Goal: Task Accomplishment & Management: Complete application form

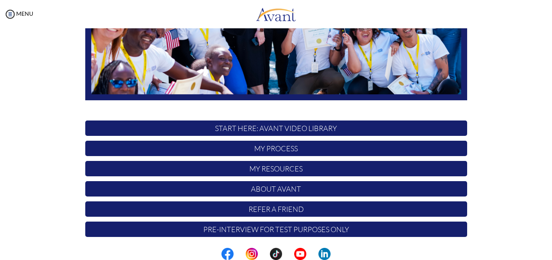
scroll to position [189, 0]
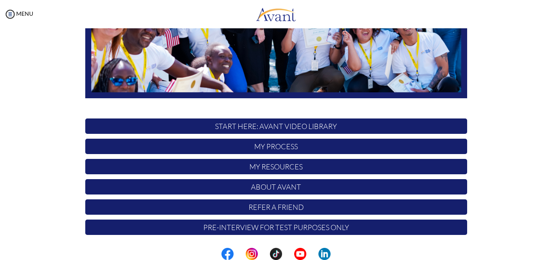
click at [273, 151] on p "My Process" at bounding box center [276, 146] width 382 height 15
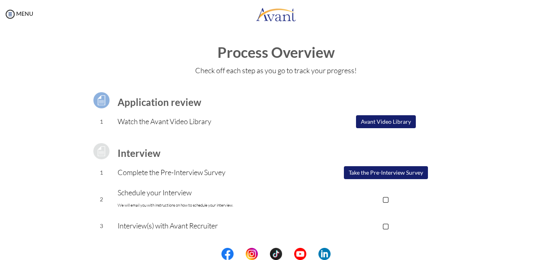
click at [377, 174] on button "Take the Pre-Interview Survey" at bounding box center [386, 172] width 84 height 13
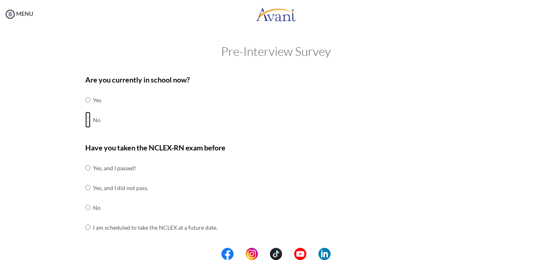
click at [85, 118] on input "radio" at bounding box center [87, 119] width 5 height 16
radio input "true"
click at [85, 206] on input "radio" at bounding box center [87, 207] width 5 height 16
radio input "true"
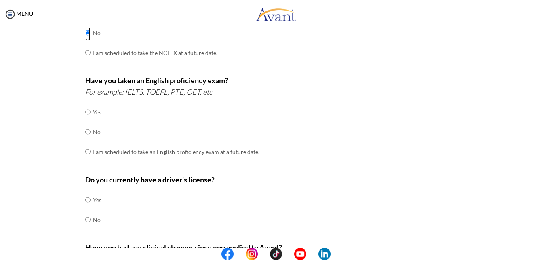
scroll to position [175, 0]
click at [85, 129] on input "radio" at bounding box center [87, 131] width 5 height 16
radio input "true"
click at [85, 194] on input "radio" at bounding box center [87, 199] width 5 height 16
radio input "true"
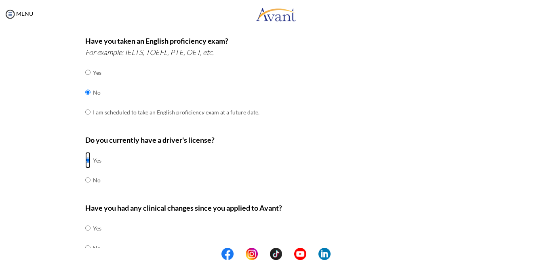
scroll to position [250, 0]
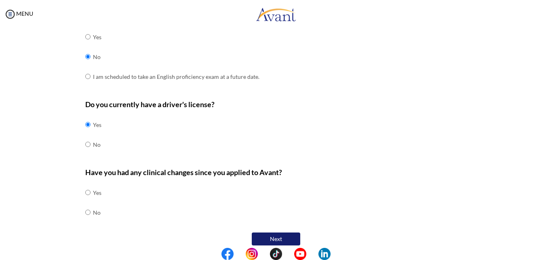
click at [521, 76] on div "Pre-Interview Survey Are you currently in school now? Yes No Have you taken the…" at bounding box center [276, 41] width 536 height 493
click at [85, 185] on input "radio" at bounding box center [87, 192] width 5 height 16
radio input "true"
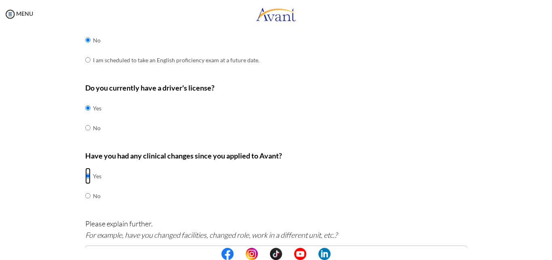
scroll to position [340, 0]
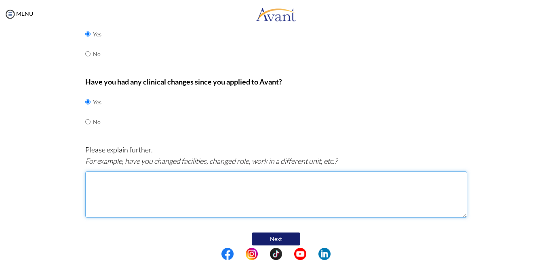
click at [91, 176] on textarea at bounding box center [276, 194] width 382 height 46
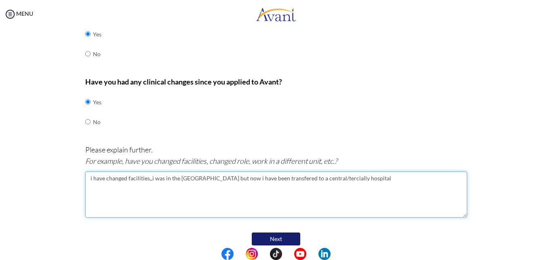
click at [160, 172] on textarea "i have changed facilities,,i was in the [GEOGRAPHIC_DATA] but now i have been t…" at bounding box center [276, 194] width 382 height 46
click at [191, 171] on textarea "i have changed facilities,,i was working at in the [GEOGRAPHIC_DATA] but now i …" at bounding box center [276, 194] width 382 height 46
click at [298, 172] on textarea "i have changed facilities,,i was working at the [GEOGRAPHIC_DATA] but now i hav…" at bounding box center [276, 194] width 382 height 46
click at [354, 173] on textarea "i have changed facilities,,i was working at the [GEOGRAPHIC_DATA] but now i hav…" at bounding box center [276, 194] width 382 height 46
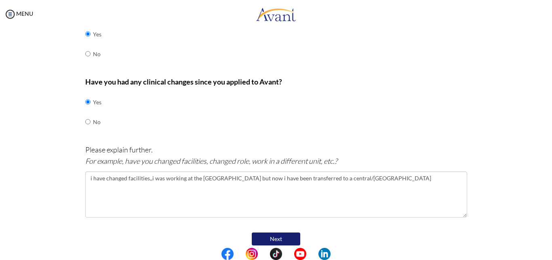
click at [345, 97] on div "Have you had any clinical changes since you applied to Avant? Yes No" at bounding box center [276, 108] width 382 height 64
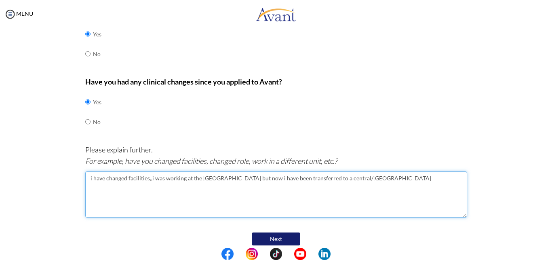
click at [356, 174] on textarea "i have changed facilities,,i was working at the [GEOGRAPHIC_DATA] but now i hav…" at bounding box center [276, 194] width 382 height 46
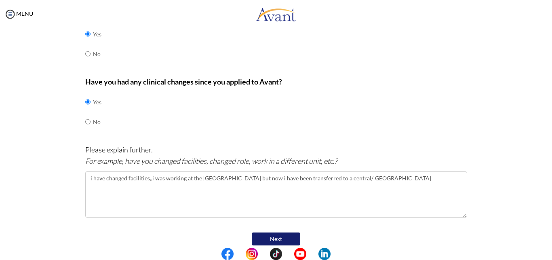
click at [329, 110] on div "Have you had any clinical changes since you applied to Avant? Yes No" at bounding box center [276, 108] width 382 height 64
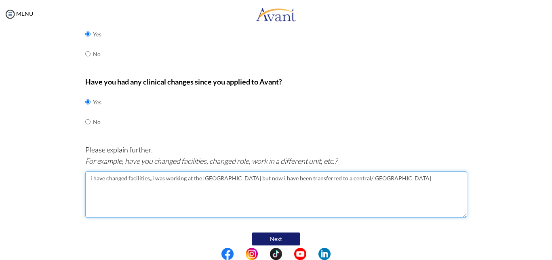
click at [387, 171] on textarea "i have changed facilities,,i was working at the [GEOGRAPHIC_DATA] but now i hav…" at bounding box center [276, 194] width 382 height 46
click at [344, 172] on textarea "i have changed facilities,,i was working at the [GEOGRAPHIC_DATA] but now i hav…" at bounding box center [276, 194] width 382 height 46
click at [345, 172] on textarea "i have changed facilities,,i was working at the [GEOGRAPHIC_DATA] but now i hav…" at bounding box center [276, 194] width 382 height 46
click at [346, 172] on textarea "i have changed facilities,,i was working at the [GEOGRAPHIC_DATA] but now i hav…" at bounding box center [276, 194] width 382 height 46
click at [354, 172] on textarea "i have changed facilities,,i was working at the [GEOGRAPHIC_DATA] but now i hav…" at bounding box center [276, 194] width 382 height 46
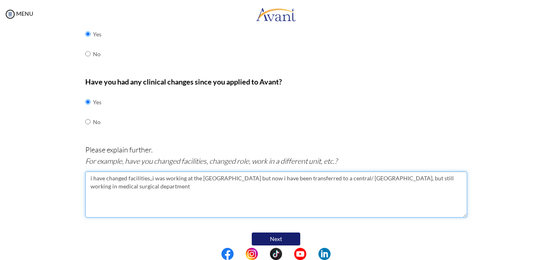
click at [429, 171] on textarea "i have changed facilities,,i was working at the [GEOGRAPHIC_DATA] but now i hav…" at bounding box center [276, 194] width 382 height 46
click at [119, 179] on textarea "i have changed facilities,,i was working at the [GEOGRAPHIC_DATA] but now i hav…" at bounding box center [276, 194] width 382 height 46
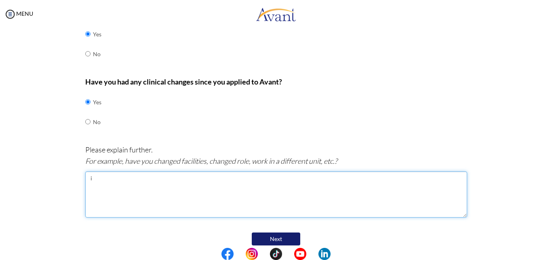
type textarea "i"
